Goal: Information Seeking & Learning: Learn about a topic

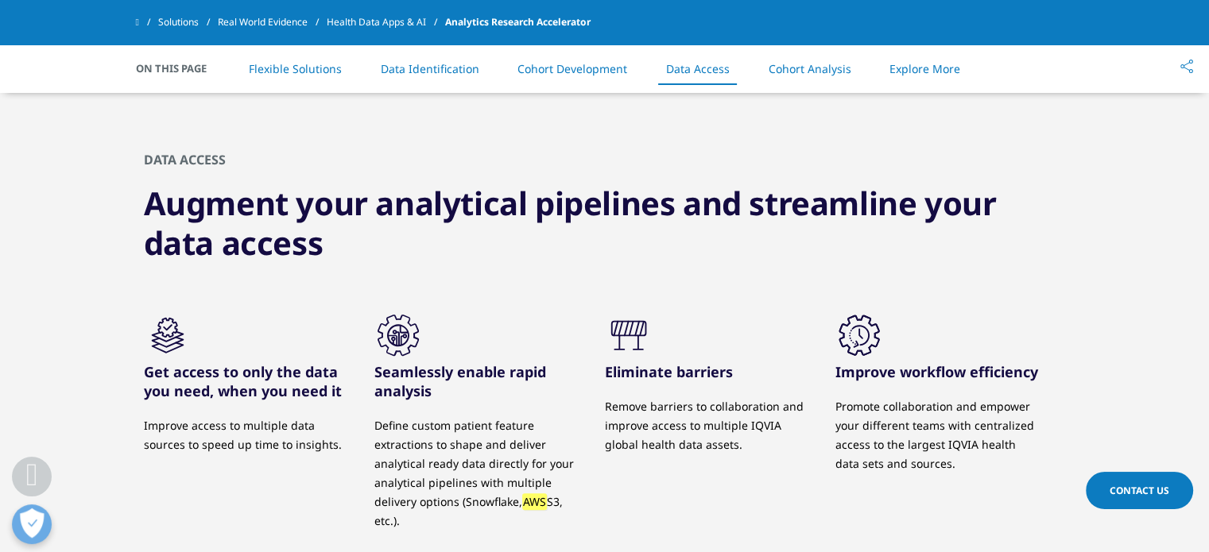
scroll to position [7224, 0]
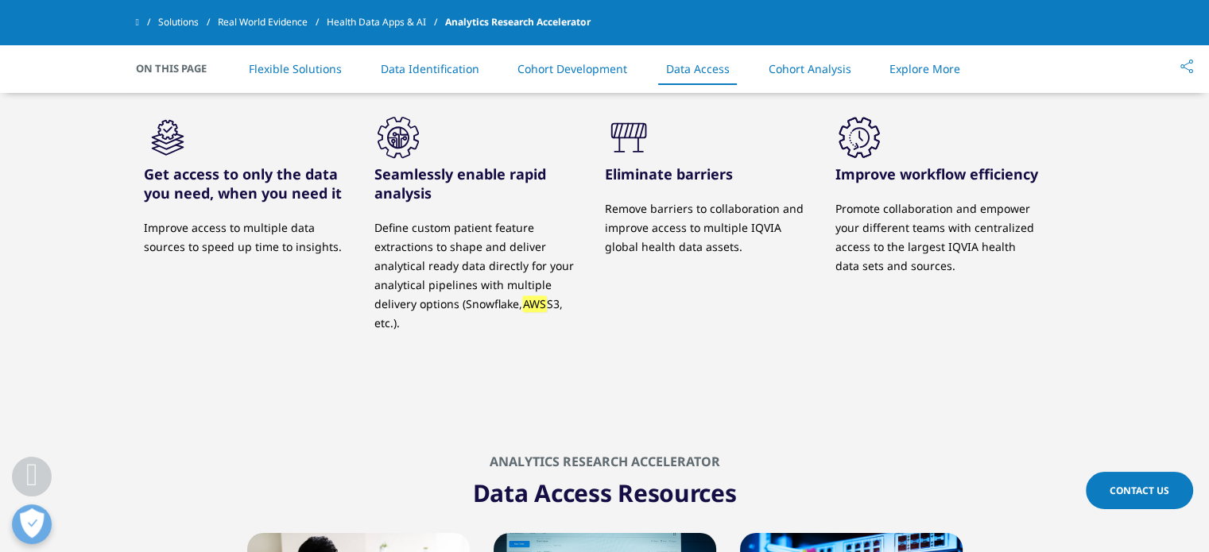
click at [491, 244] on p "Define custom patient feature extractions to shape and deliver analytical ready…" at bounding box center [477, 276] width 207 height 114
copy p "Snowflake"
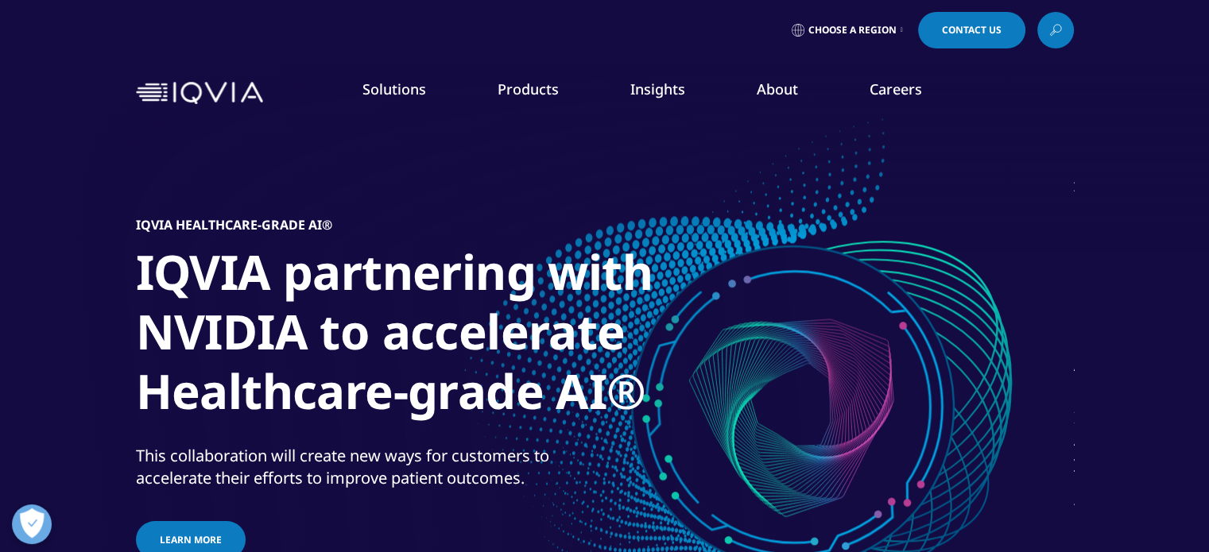
click at [900, 96] on link "Careers" at bounding box center [895, 88] width 52 height 19
